Goal: Check status: Check status

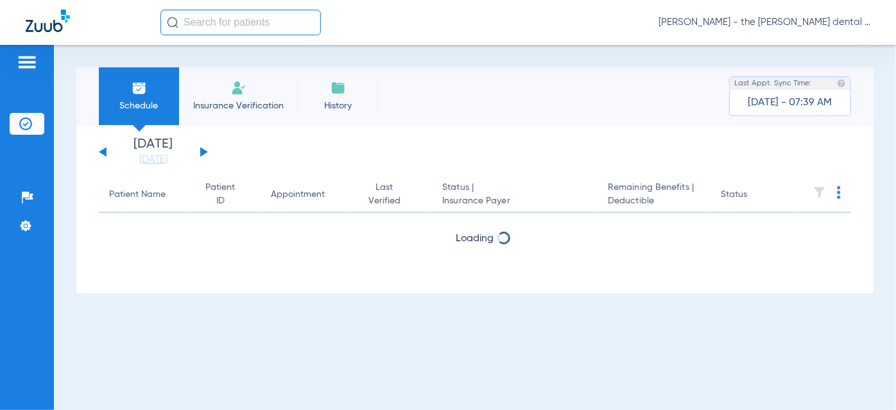
click at [203, 154] on button at bounding box center [204, 152] width 8 height 10
click at [203, 153] on button at bounding box center [204, 152] width 8 height 10
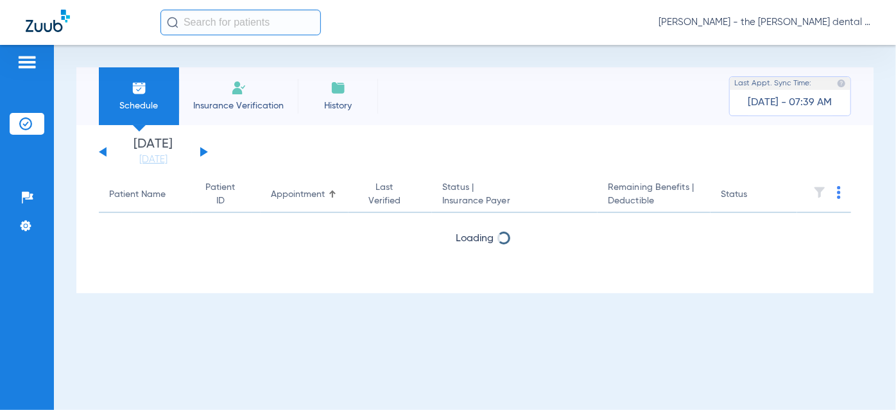
click at [203, 153] on button at bounding box center [204, 152] width 8 height 10
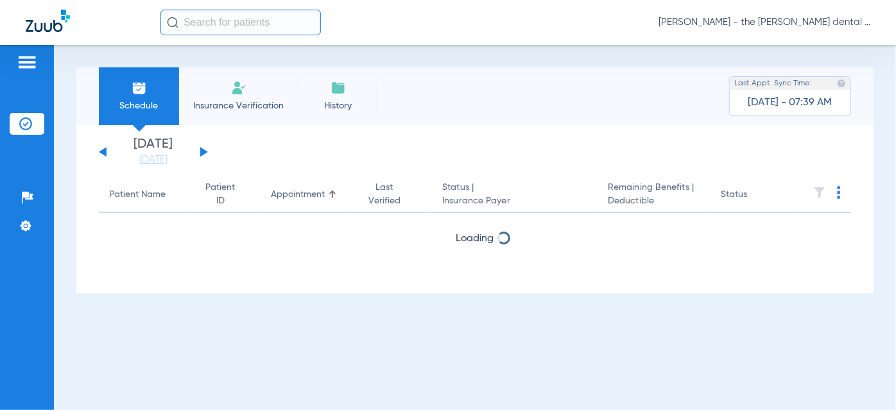
click at [203, 153] on button at bounding box center [204, 152] width 8 height 10
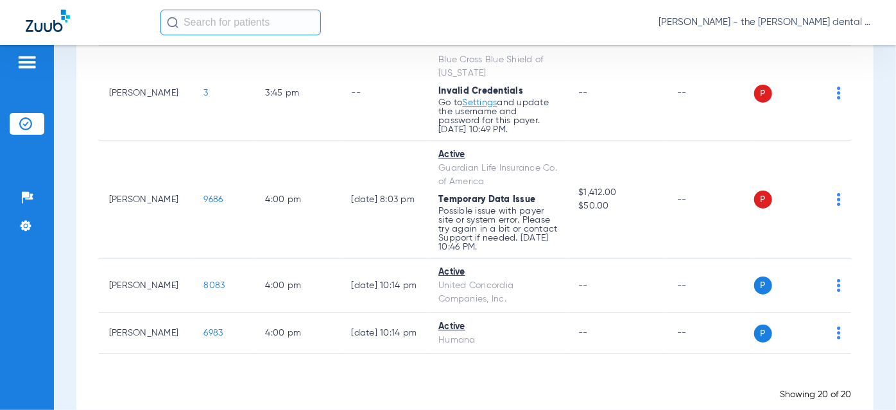
scroll to position [1119, 0]
